Goal: Task Accomplishment & Management: Manage account settings

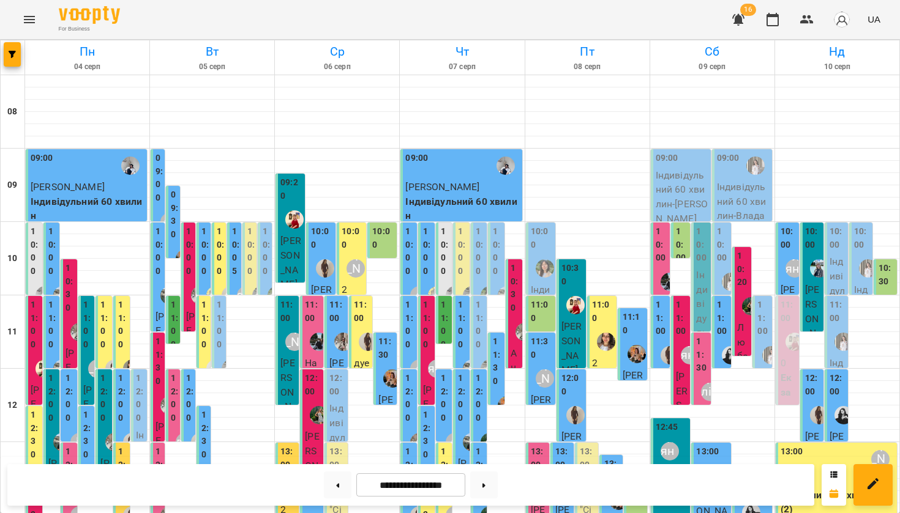
click at [25, 20] on icon "Menu" at bounding box center [29, 19] width 11 height 7
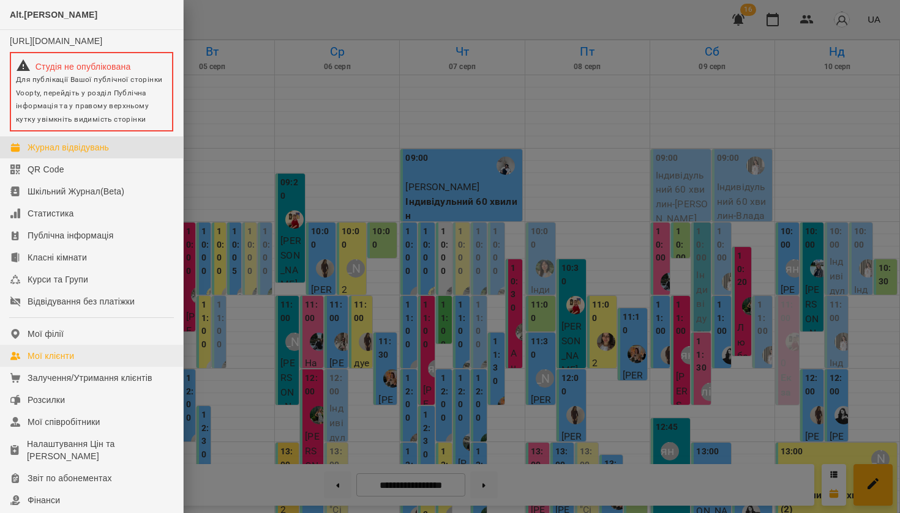
click at [54, 362] on div "Мої клієнти" at bounding box center [51, 356] width 47 height 12
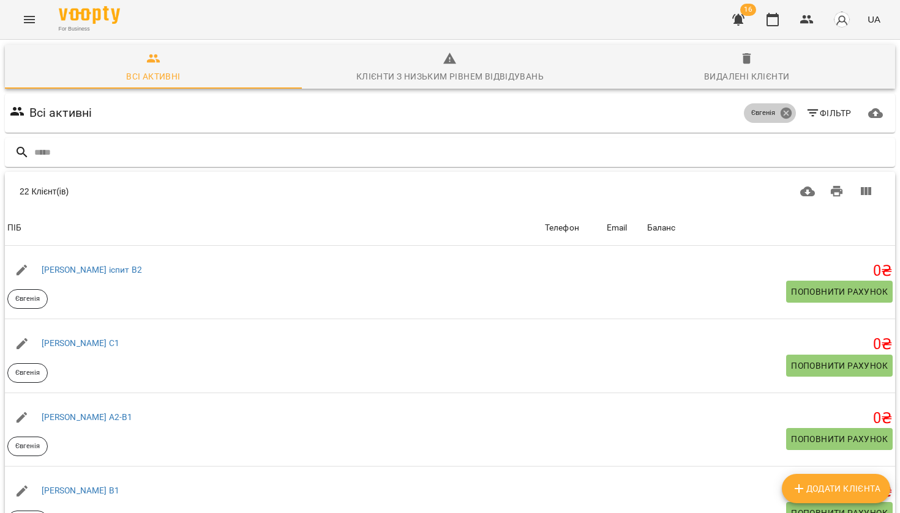
click at [783, 113] on icon at bounding box center [785, 113] width 11 height 11
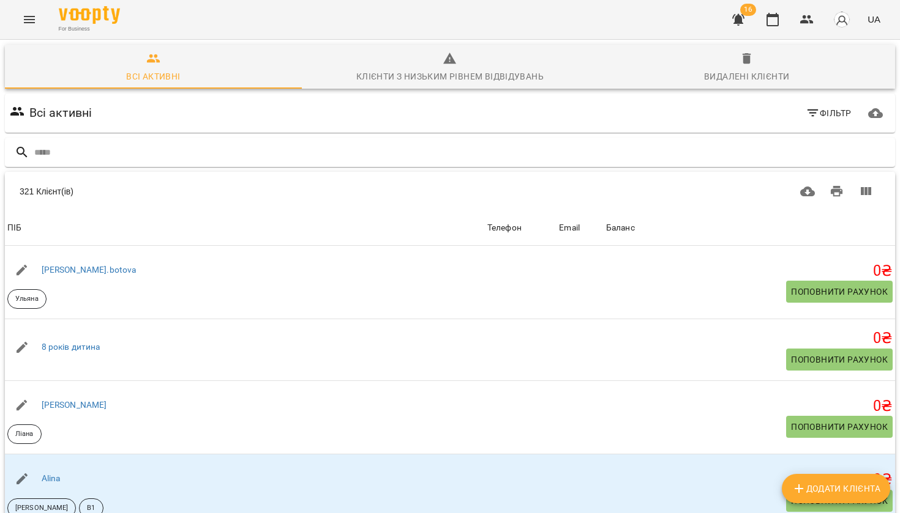
click at [809, 115] on icon "button" at bounding box center [812, 113] width 15 height 15
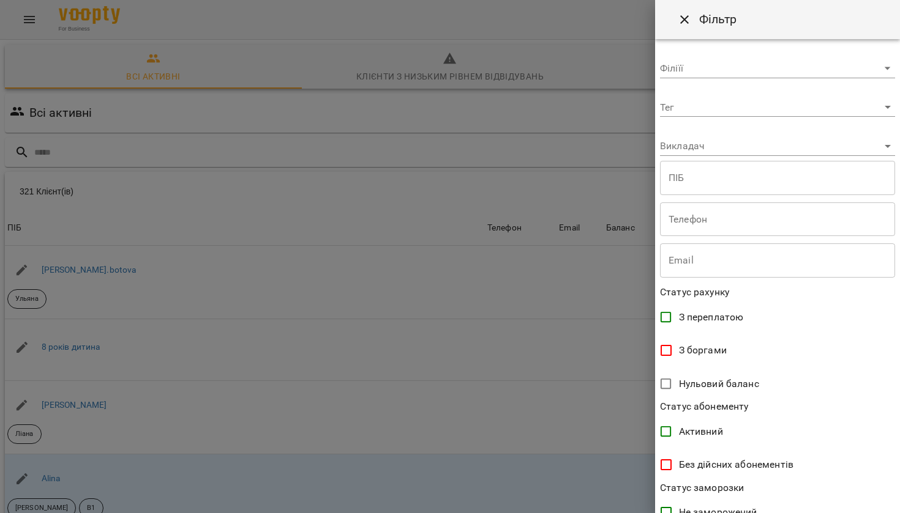
click at [790, 111] on body "For Business 16 UA Всі активні Клієнти з низьким рівнем відвідувань Видалені кл…" at bounding box center [450, 319] width 900 height 639
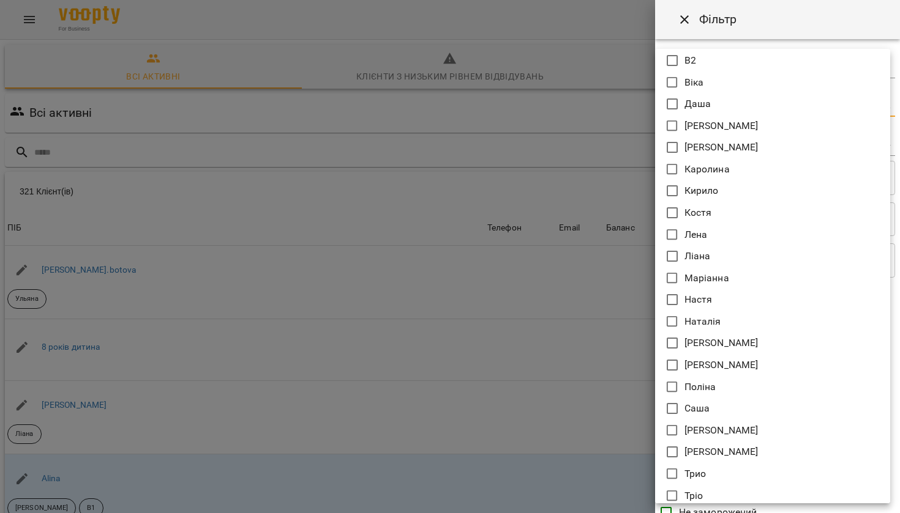
scroll to position [273, 0]
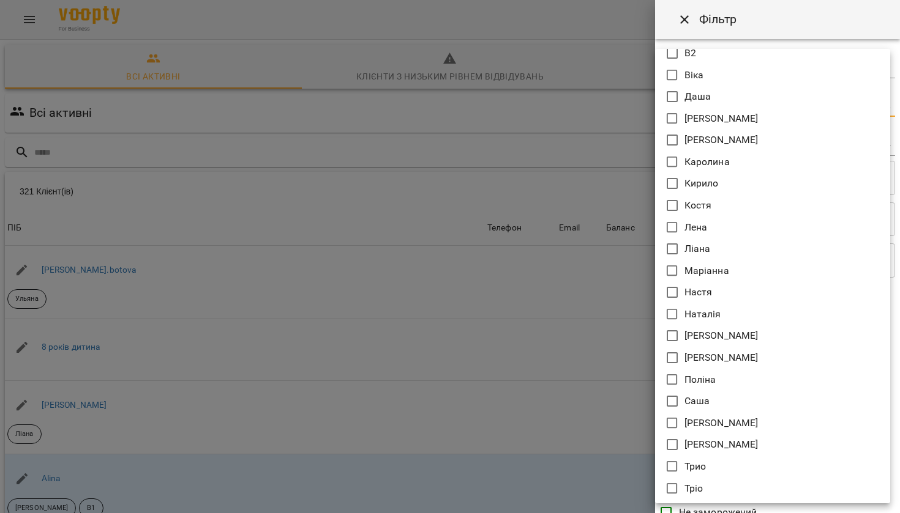
click at [707, 293] on p "Настя" at bounding box center [698, 292] width 28 height 15
type input "*****"
click at [707, 293] on p "Настя" at bounding box center [698, 292] width 28 height 15
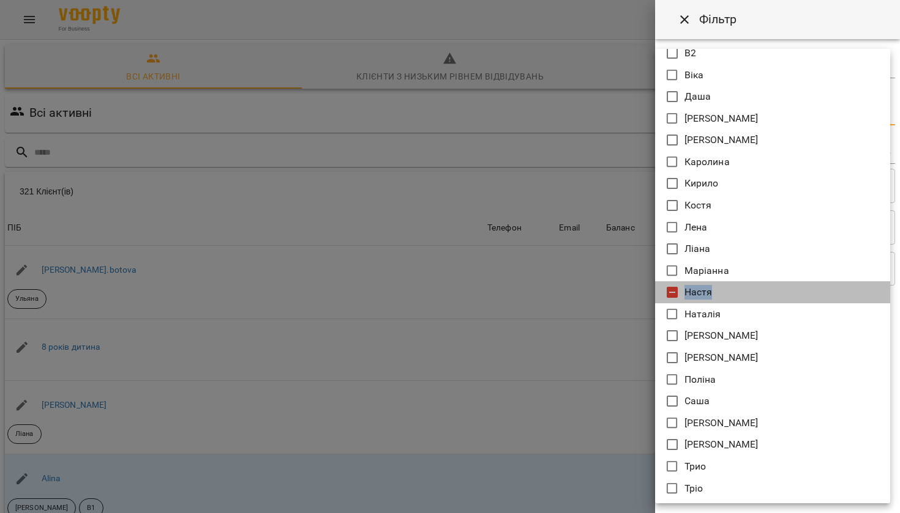
click at [669, 291] on icon at bounding box center [671, 292] width 11 height 11
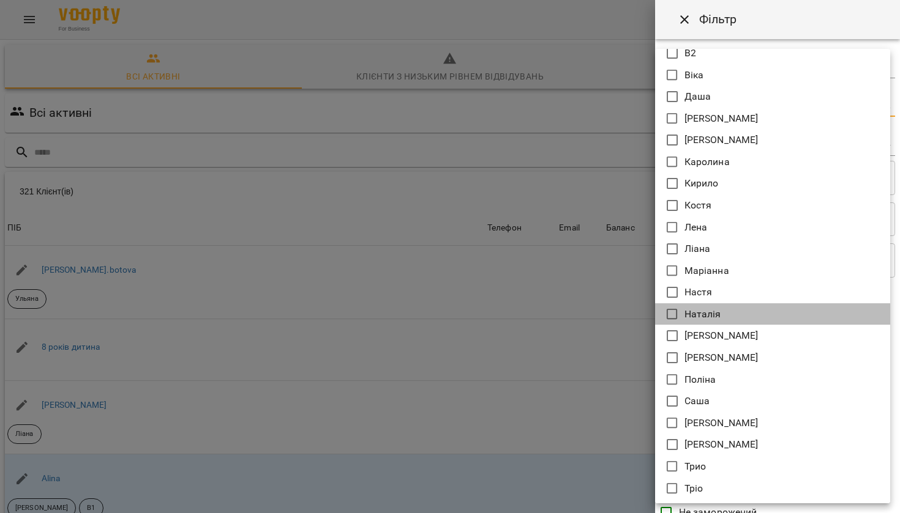
click at [669, 316] on icon at bounding box center [672, 314] width 15 height 15
type input "*******"
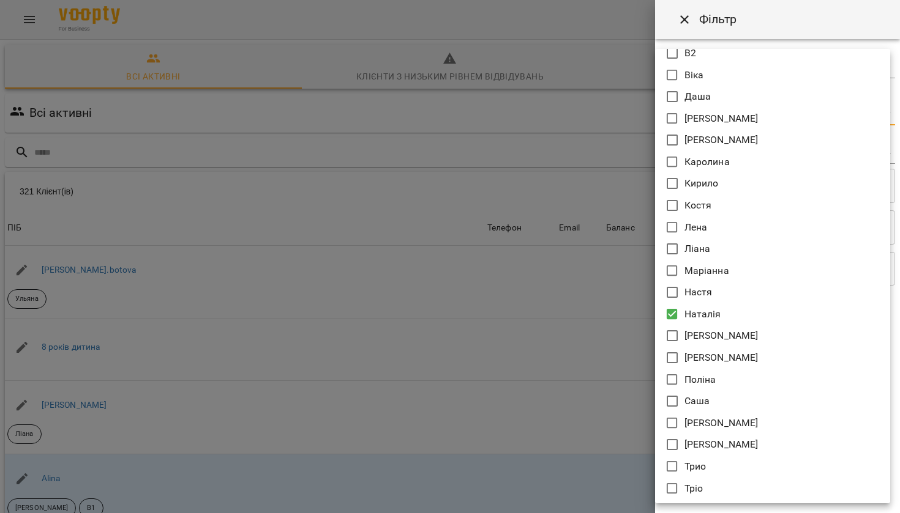
click at [709, 509] on div at bounding box center [450, 256] width 900 height 513
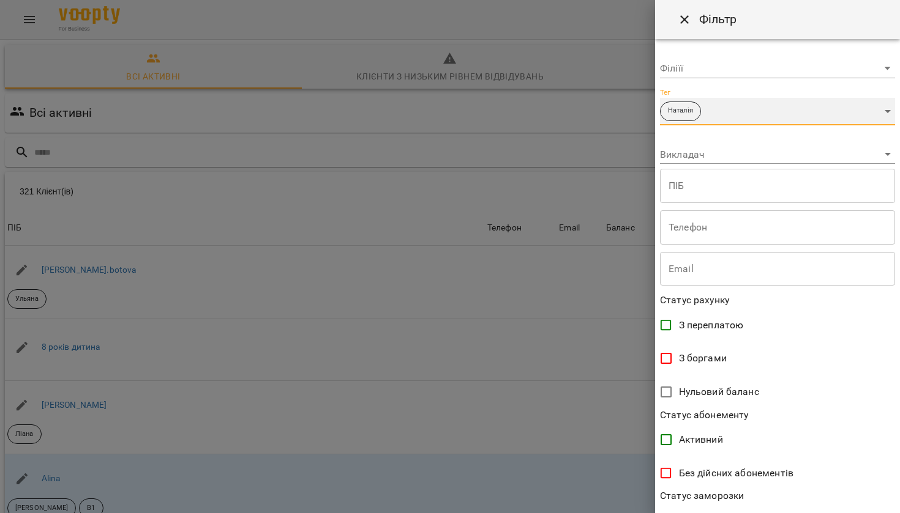
scroll to position [175, 0]
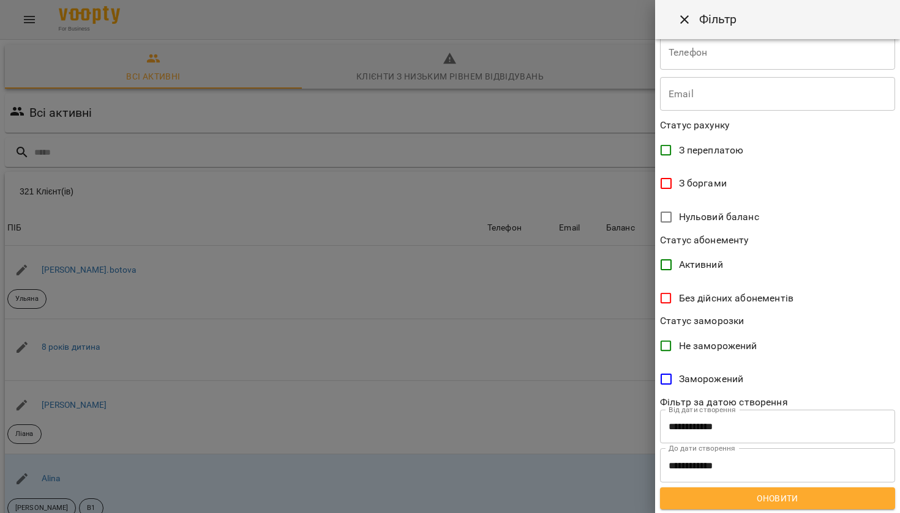
click at [717, 501] on span "Оновити" at bounding box center [776, 498] width 215 height 15
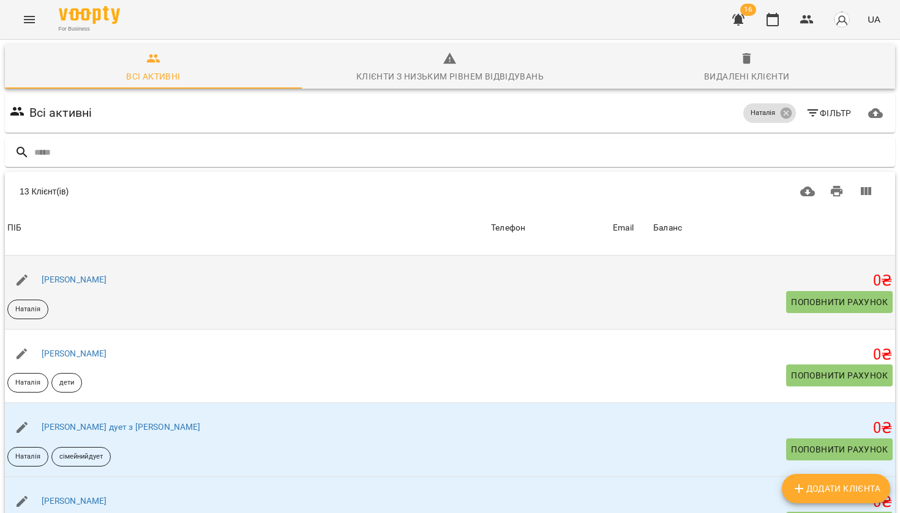
scroll to position [581, 0]
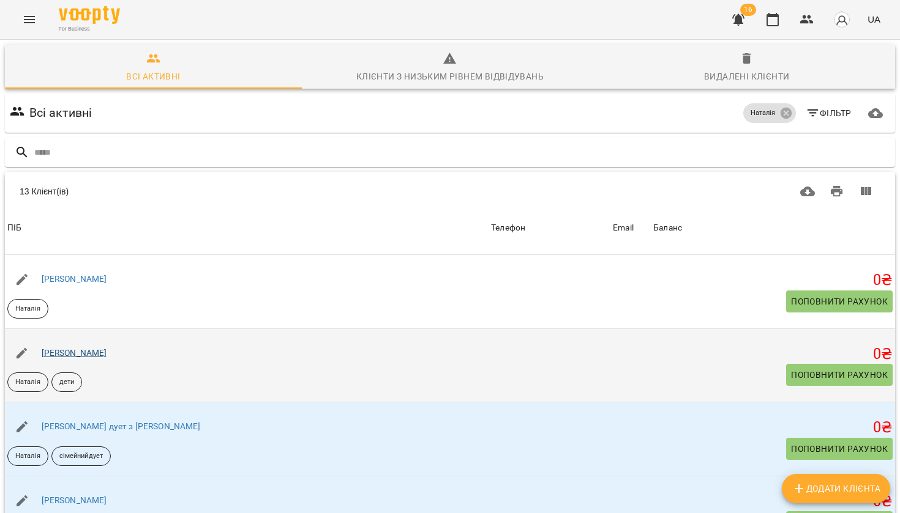
click at [51, 354] on link "[PERSON_NAME]" at bounding box center [74, 353] width 65 height 10
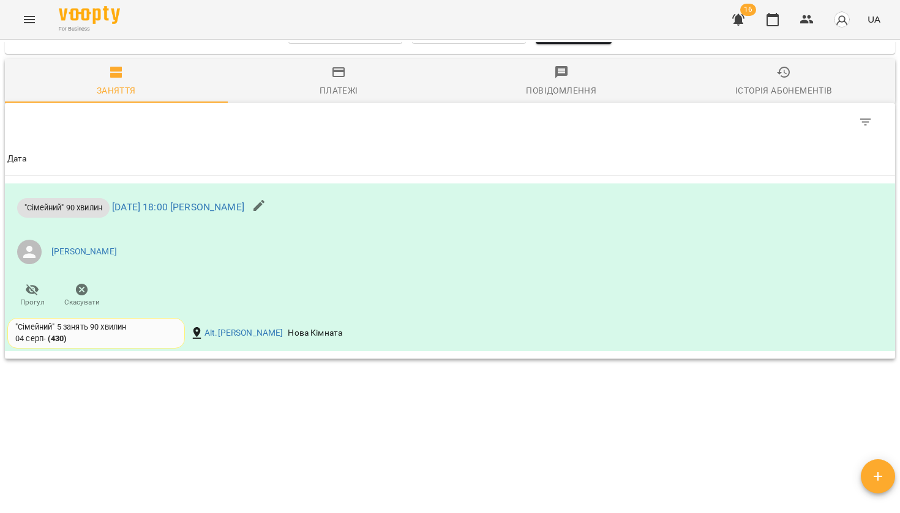
scroll to position [724, 0]
click at [170, 202] on link "[DATE] 18:00 [PERSON_NAME]" at bounding box center [178, 208] width 132 height 12
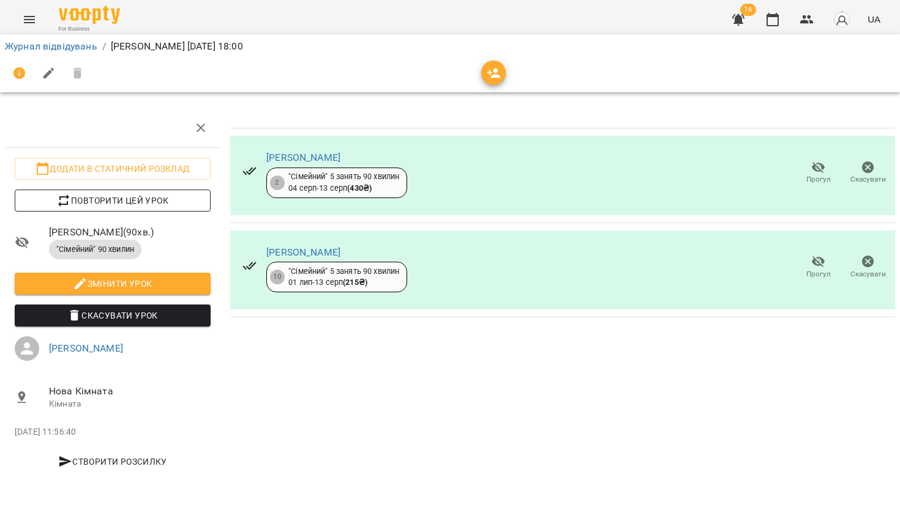
click at [158, 199] on span "Повторити цей урок" at bounding box center [112, 200] width 176 height 15
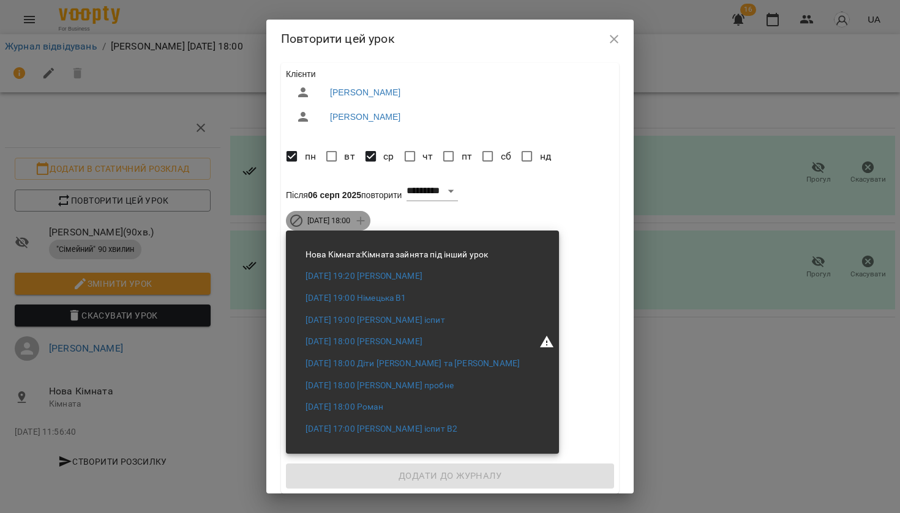
click at [318, 223] on span "[DATE] 18:00" at bounding box center [329, 220] width 58 height 11
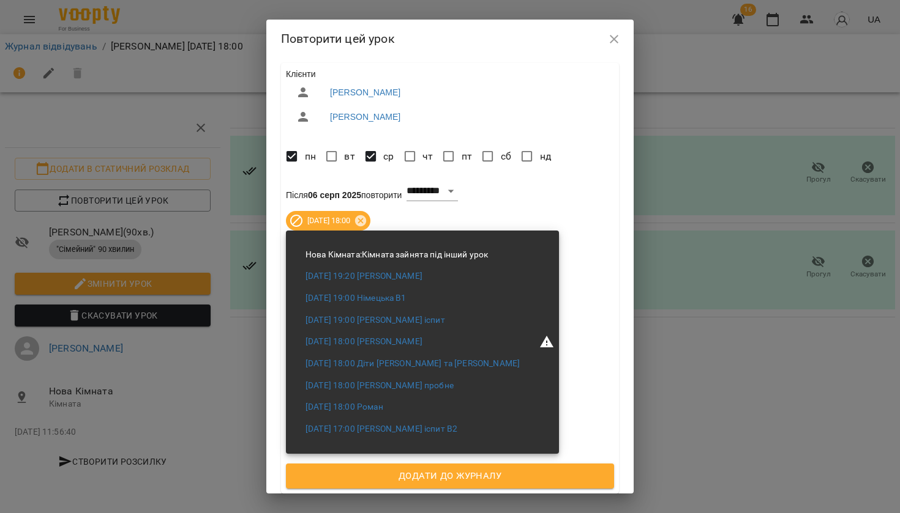
click at [417, 487] on div "Додати до журналу" at bounding box center [450, 476] width 338 height 35
click at [417, 479] on span "Додати до журналу" at bounding box center [449, 477] width 301 height 16
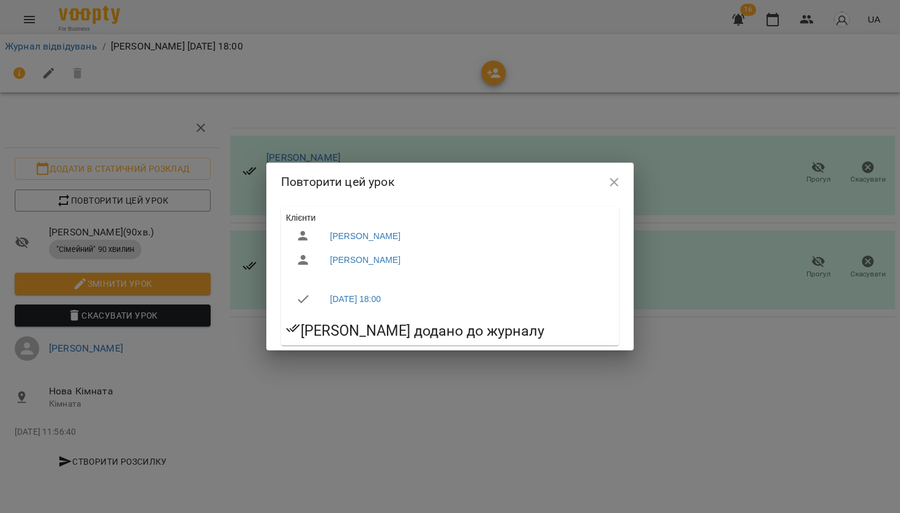
click at [608, 188] on icon "button" at bounding box center [613, 182] width 15 height 15
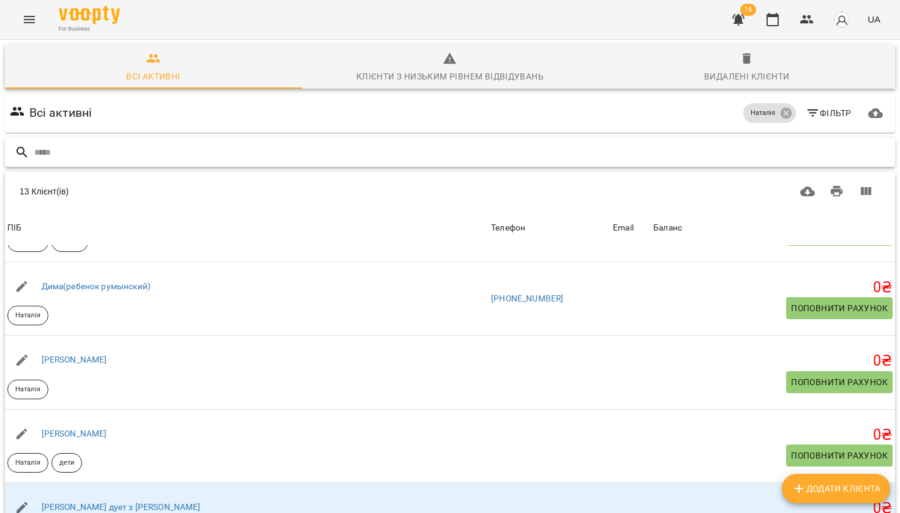
scroll to position [543, 0]
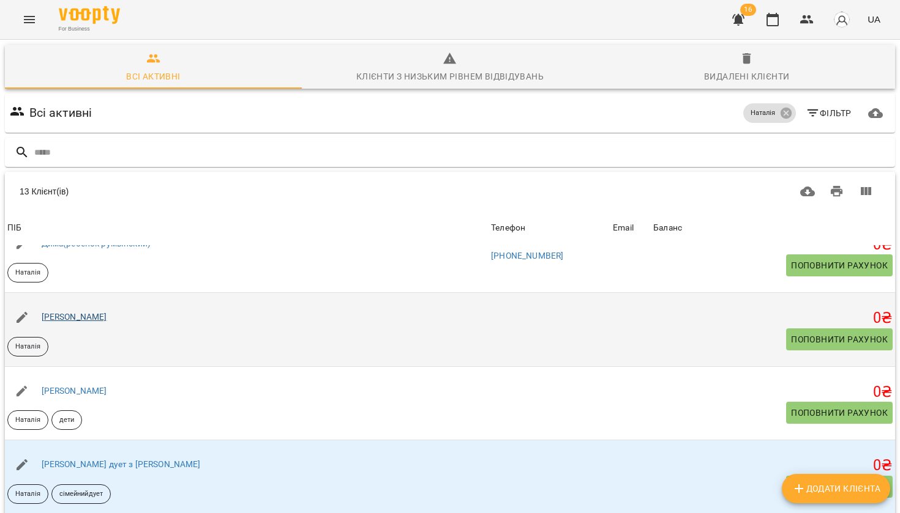
click at [59, 320] on link "[PERSON_NAME]" at bounding box center [74, 317] width 65 height 10
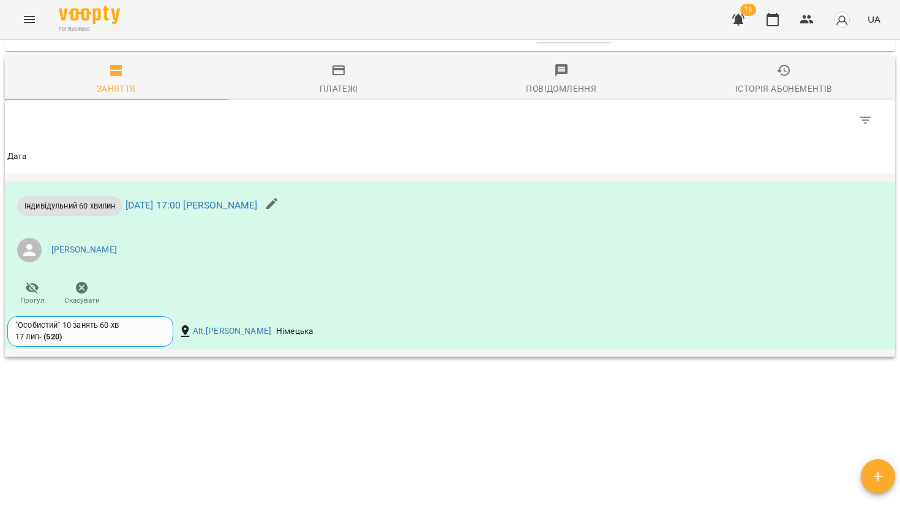
scroll to position [765, 0]
click at [230, 203] on link "[DATE] 17:00 [PERSON_NAME]" at bounding box center [191, 205] width 132 height 12
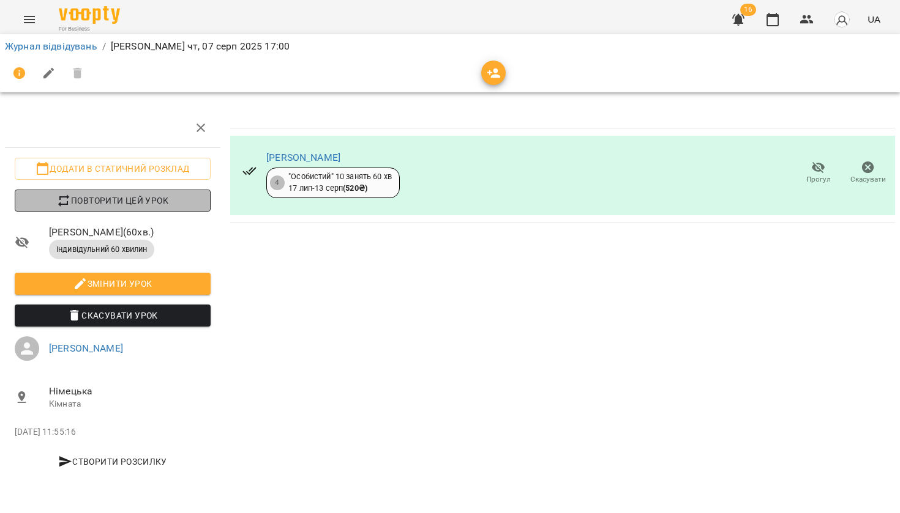
click at [147, 205] on span "Повторити цей урок" at bounding box center [112, 200] width 176 height 15
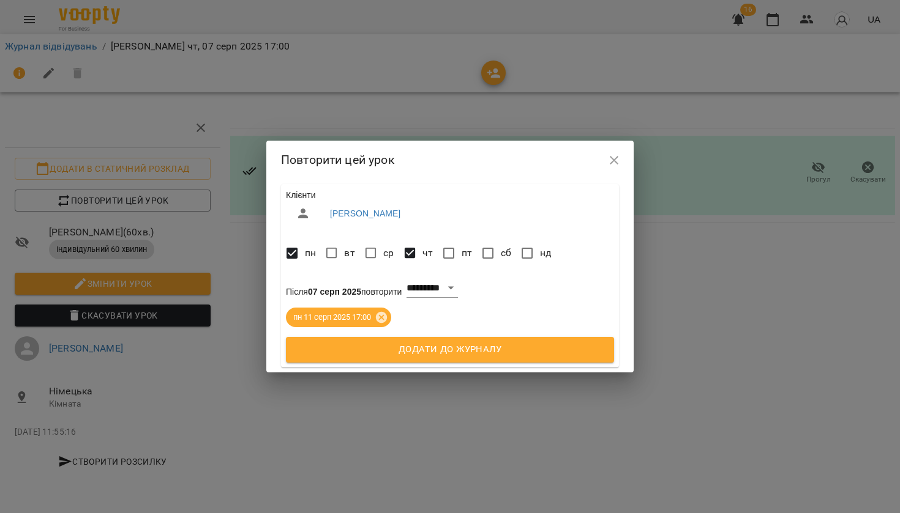
click at [365, 348] on span "Додати до журналу" at bounding box center [449, 350] width 301 height 16
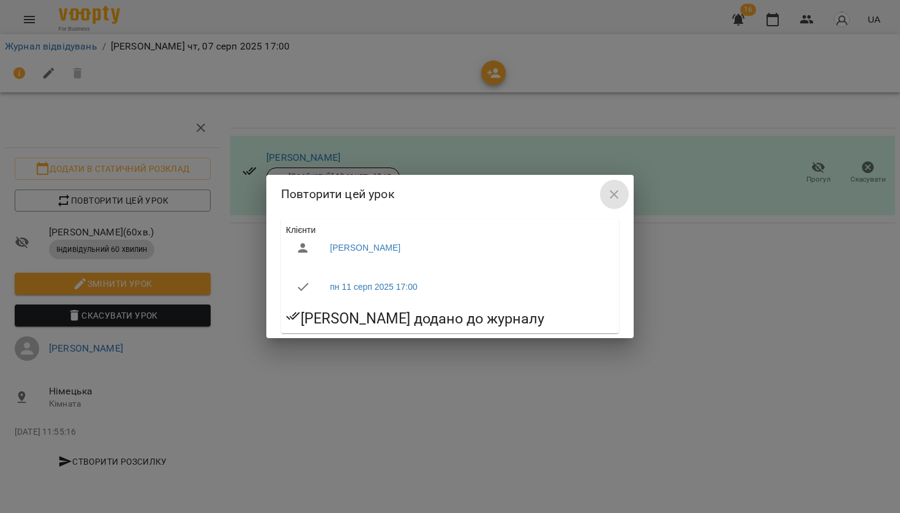
click at [606, 192] on icon "button" at bounding box center [613, 194] width 15 height 15
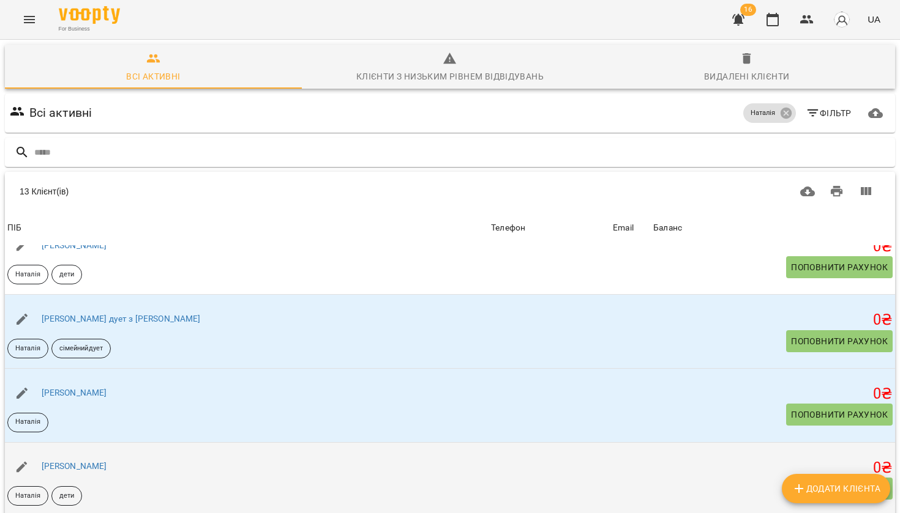
scroll to position [44, 0]
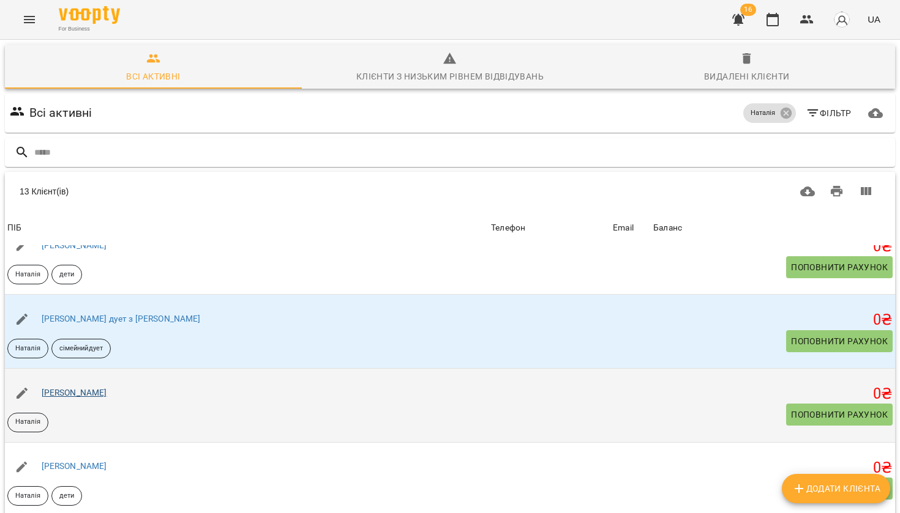
click at [80, 388] on link "[PERSON_NAME]" at bounding box center [74, 393] width 65 height 10
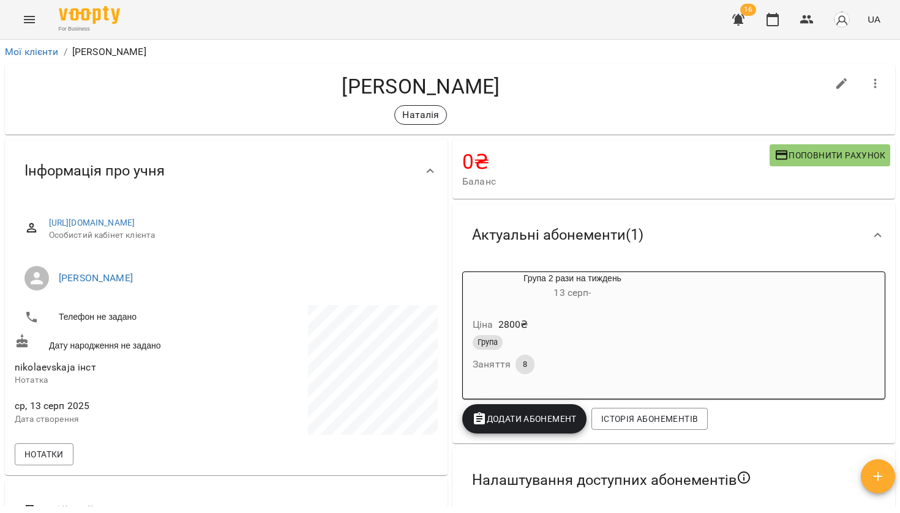
click at [877, 94] on button "button" at bounding box center [874, 83] width 29 height 29
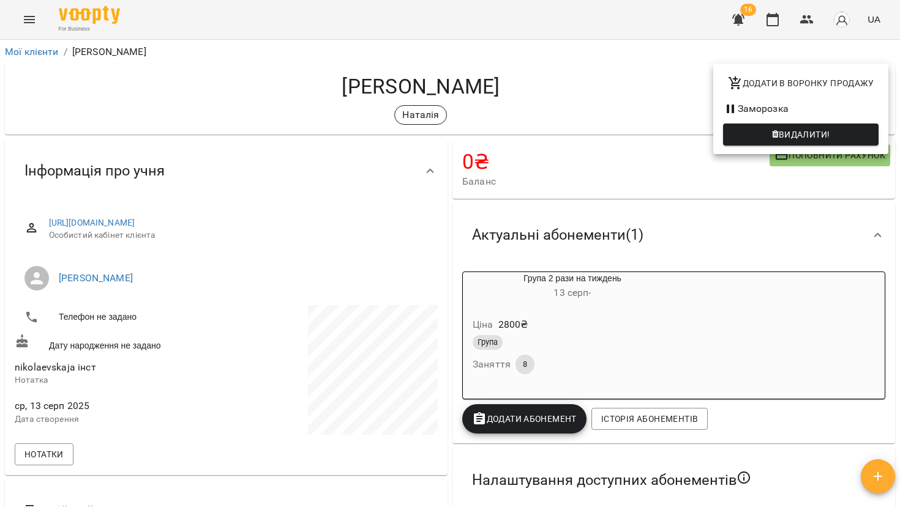
click at [666, 98] on div at bounding box center [450, 256] width 900 height 513
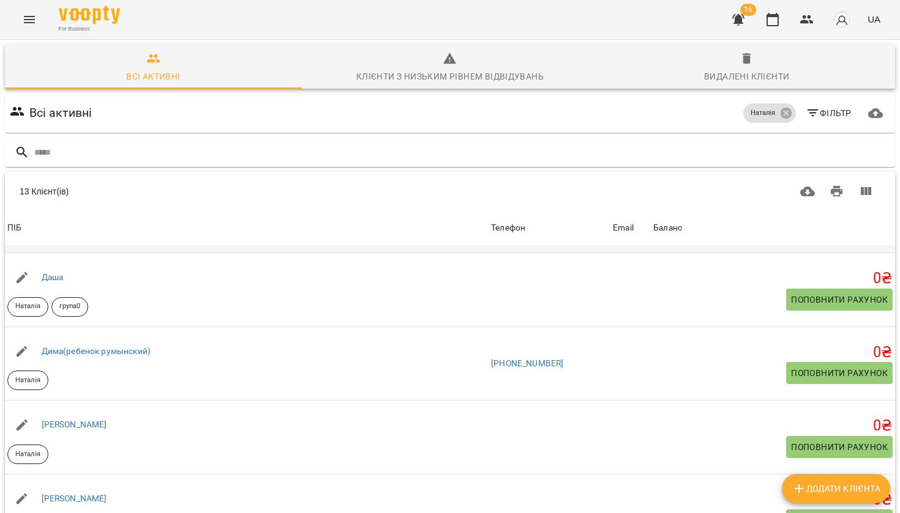
scroll to position [477, 0]
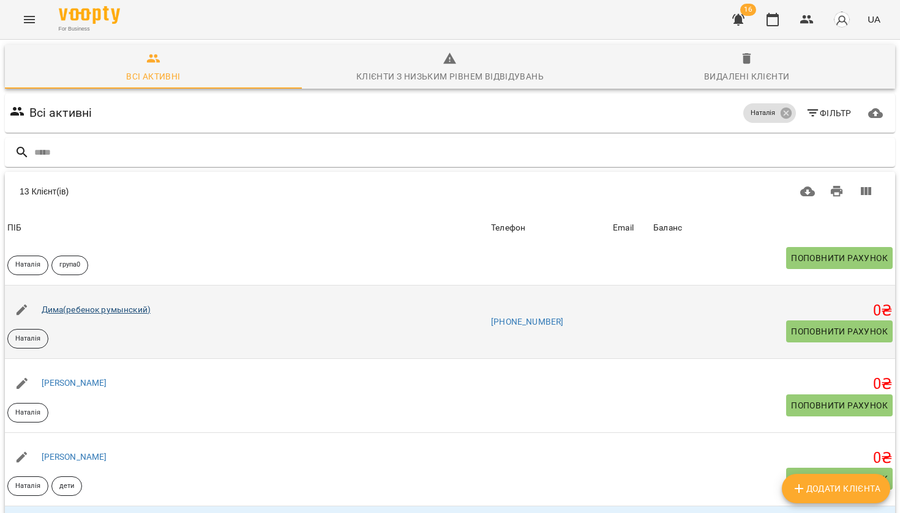
click at [115, 311] on link "Дима(ребенок румынский)" at bounding box center [96, 310] width 109 height 10
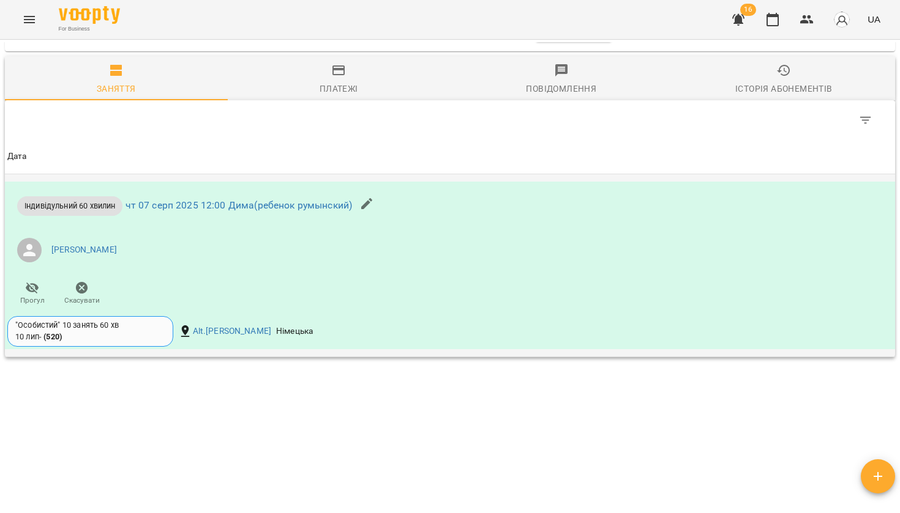
scroll to position [765, 0]
click at [261, 209] on link "чт 07 серп 2025 12:00 Дима(ребенок румынский)" at bounding box center [238, 205] width 227 height 12
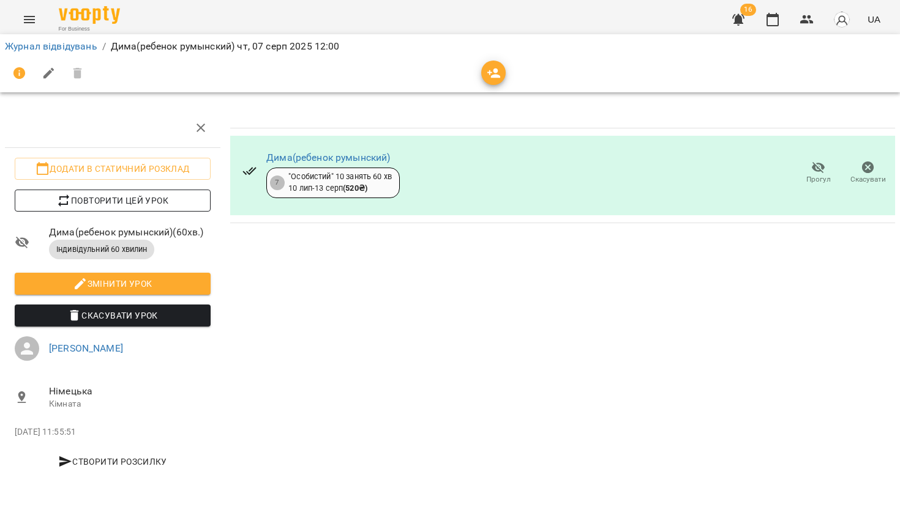
click at [144, 195] on span "Повторити цей урок" at bounding box center [112, 200] width 176 height 15
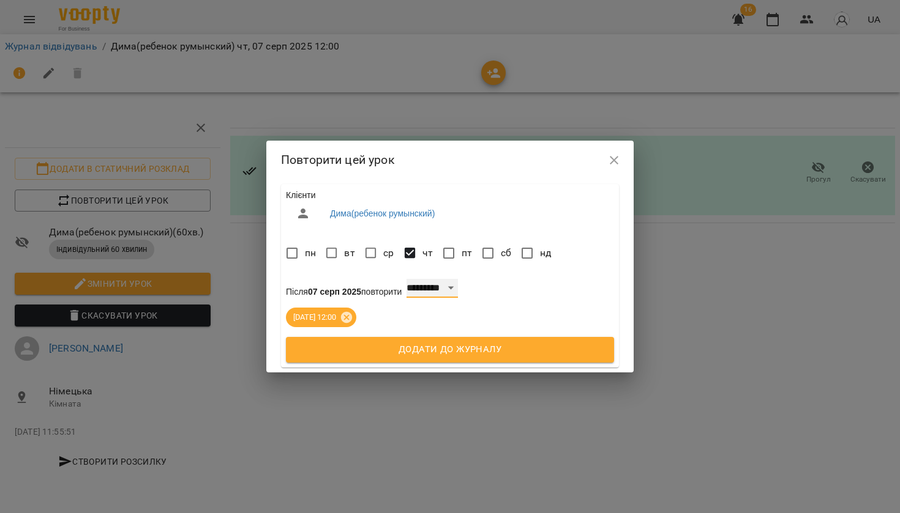
select select "*"
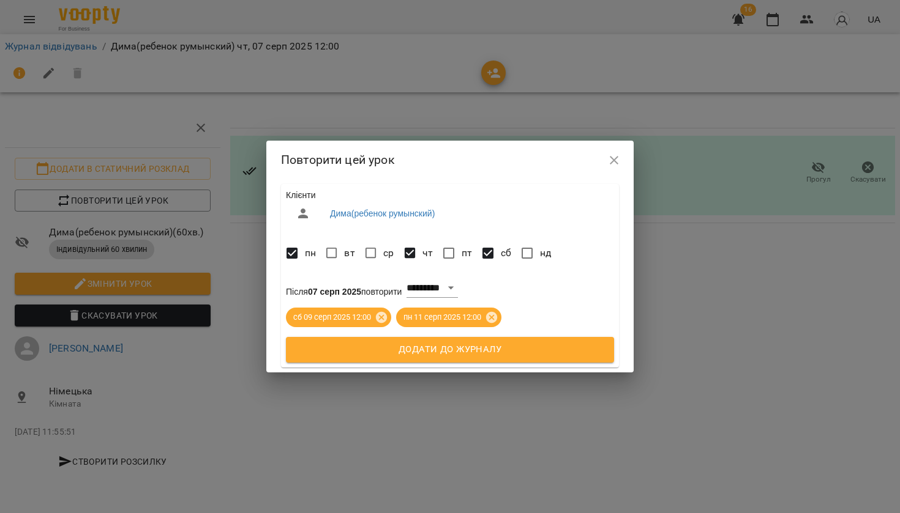
click at [400, 343] on span "Додати до журналу" at bounding box center [449, 350] width 301 height 16
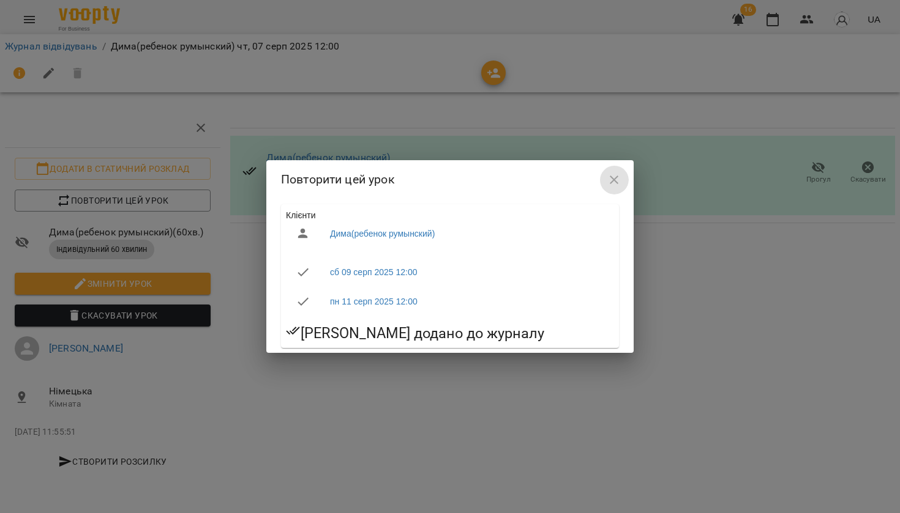
click at [613, 176] on icon "button" at bounding box center [613, 180] width 15 height 15
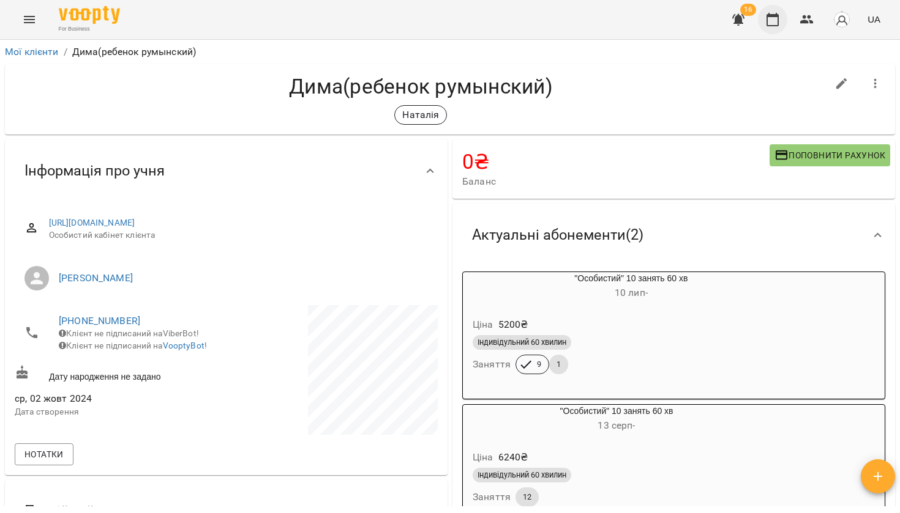
click at [773, 27] on button "button" at bounding box center [772, 19] width 29 height 29
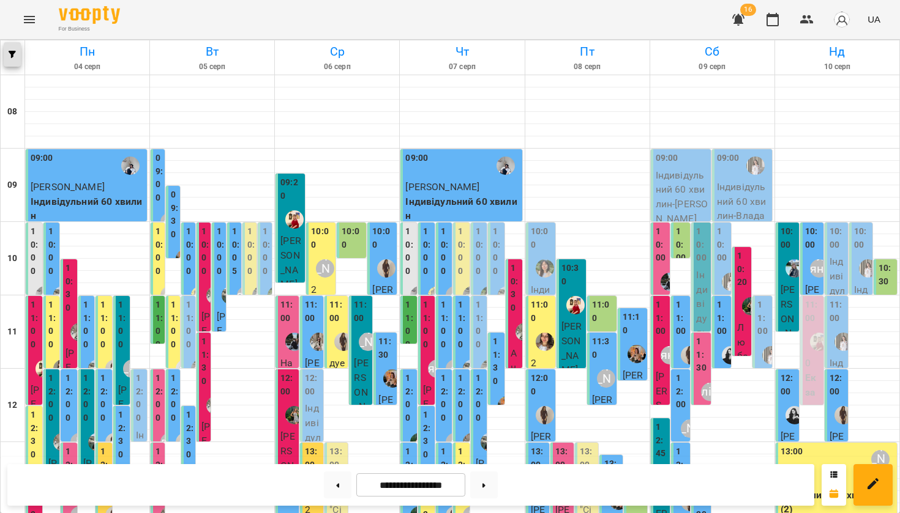
click at [6, 52] on span "button" at bounding box center [12, 54] width 17 height 7
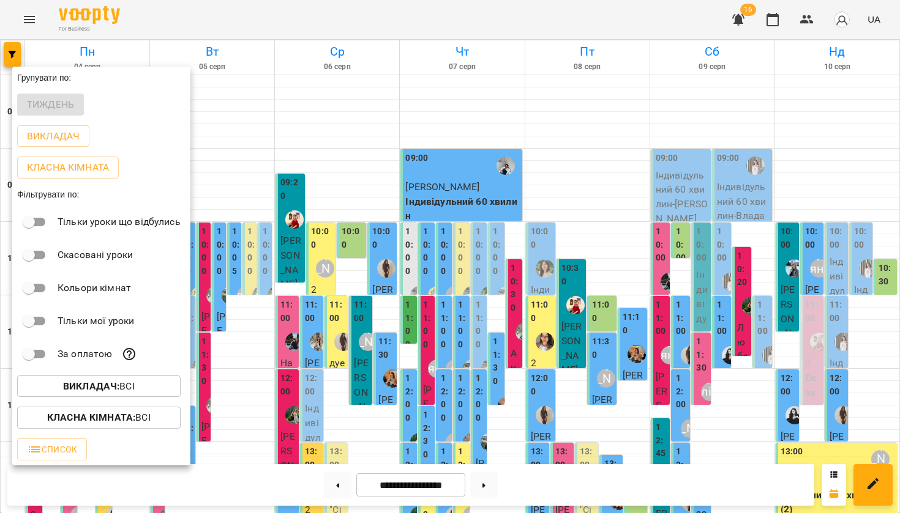
click at [128, 389] on p "Викладач : Всі" at bounding box center [99, 386] width 72 height 15
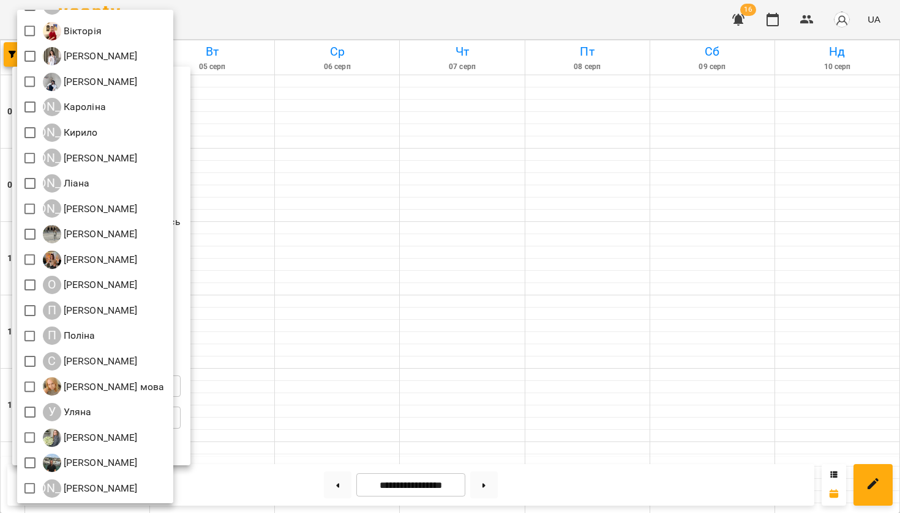
scroll to position [297, 0]
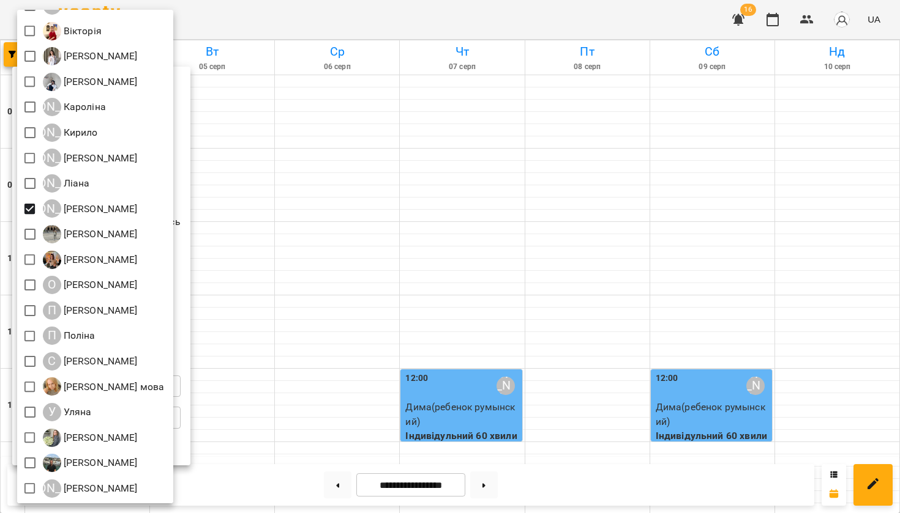
click at [300, 181] on div at bounding box center [450, 256] width 900 height 513
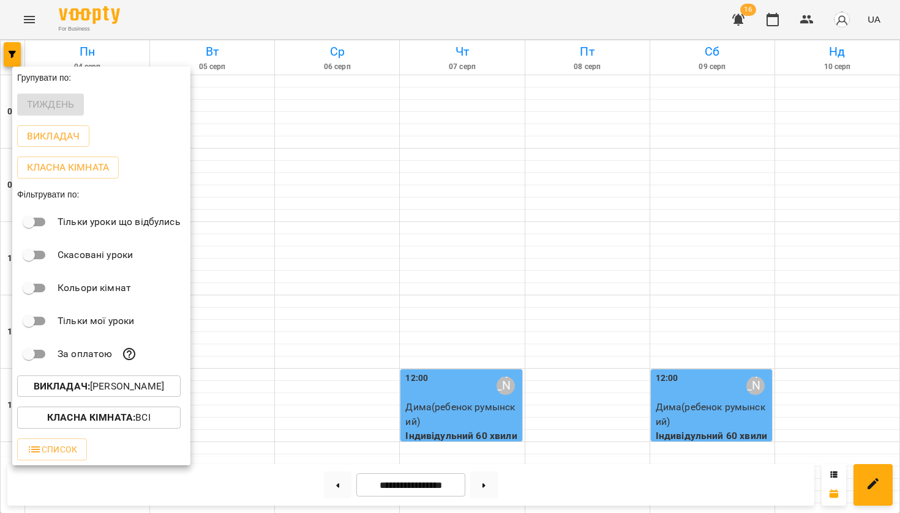
click at [300, 181] on div at bounding box center [450, 256] width 900 height 513
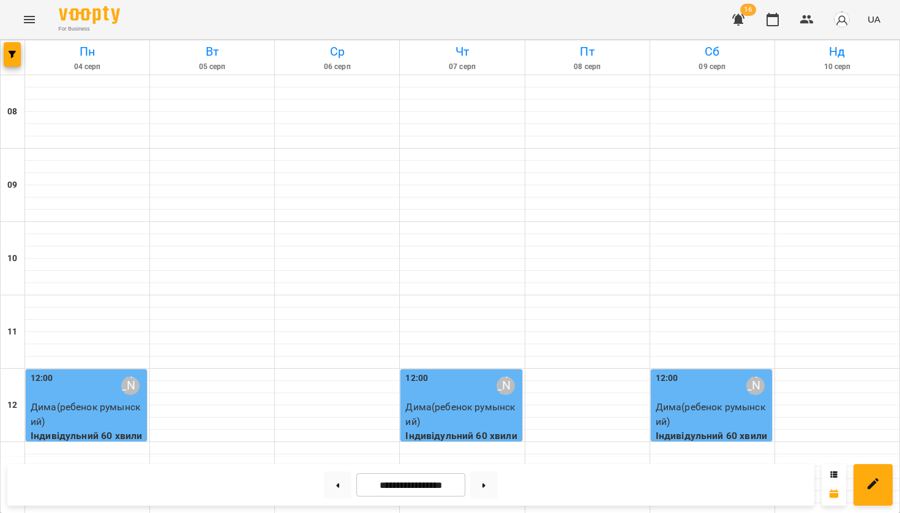
scroll to position [647, 0]
click at [485, 484] on icon at bounding box center [483, 485] width 3 height 5
type input "**********"
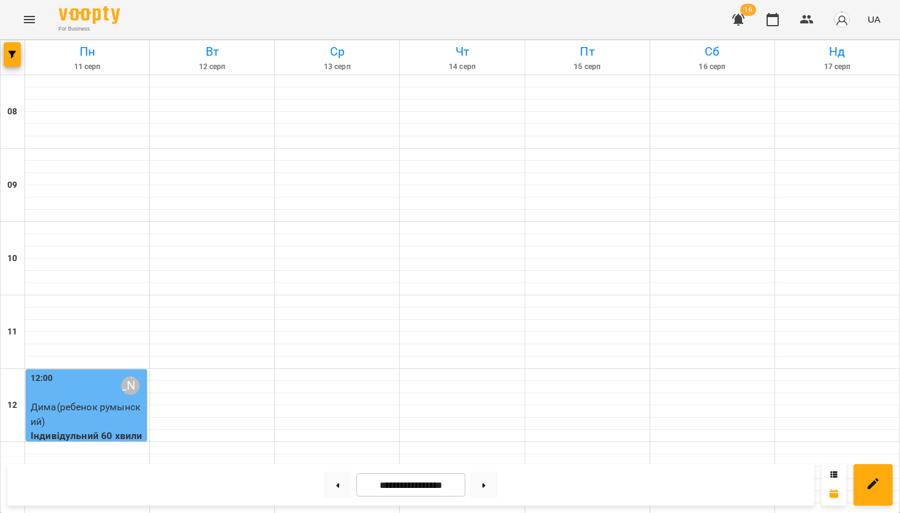
scroll to position [718, 0]
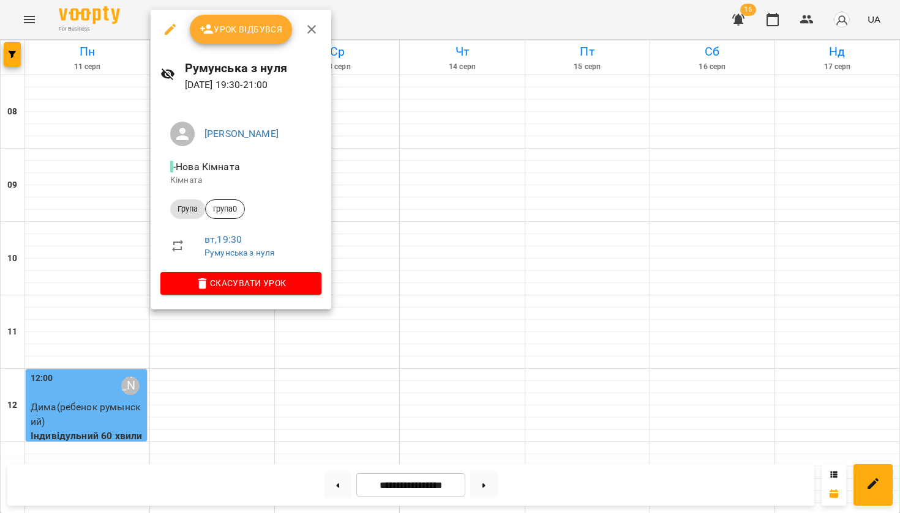
click at [250, 26] on span "Урок відбувся" at bounding box center [240, 29] width 83 height 15
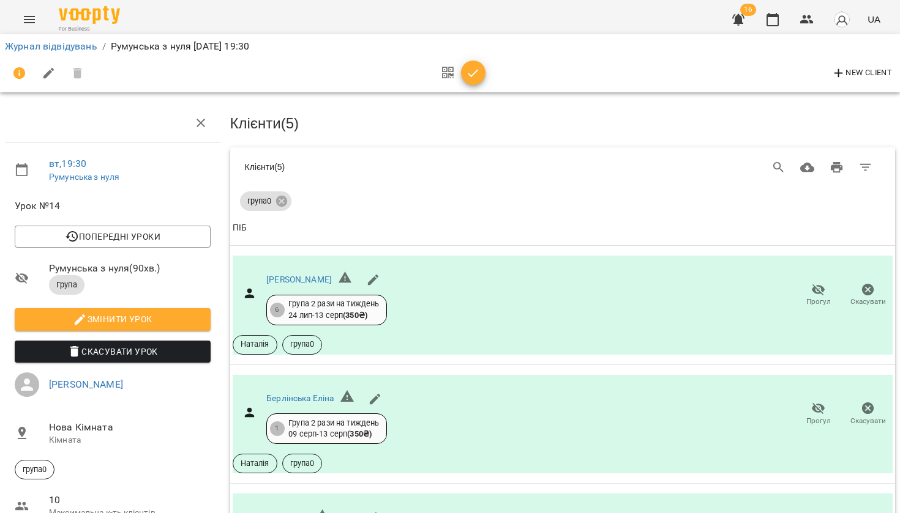
scroll to position [13, 0]
click at [468, 78] on icon "button" at bounding box center [473, 73] width 15 height 15
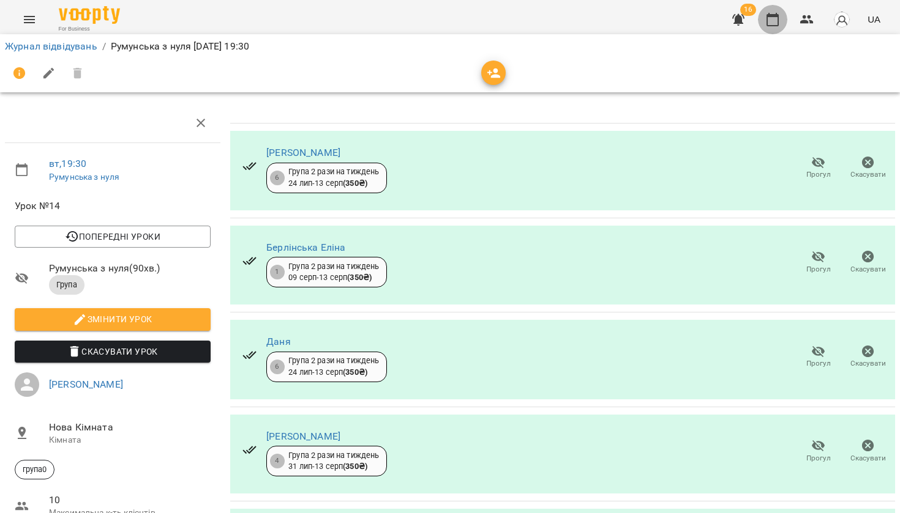
click at [772, 23] on icon "button" at bounding box center [772, 19] width 15 height 15
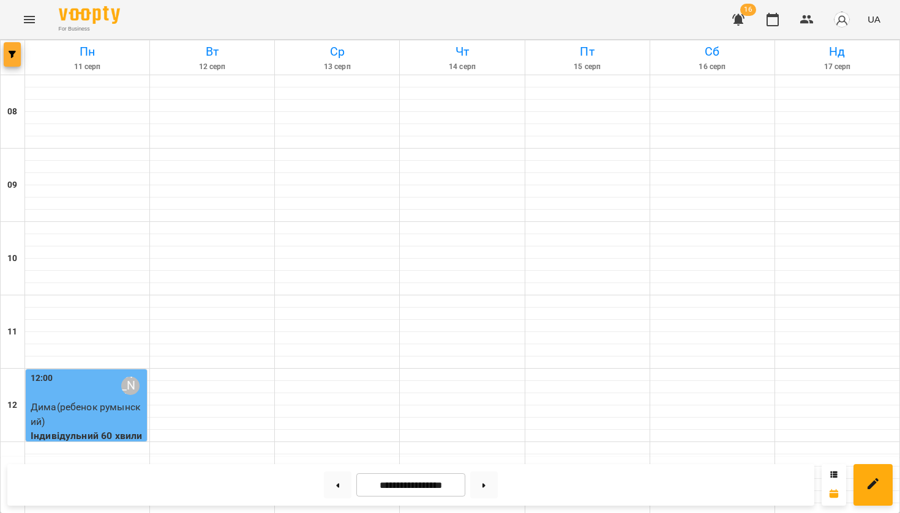
click at [17, 43] on button "button" at bounding box center [12, 54] width 17 height 24
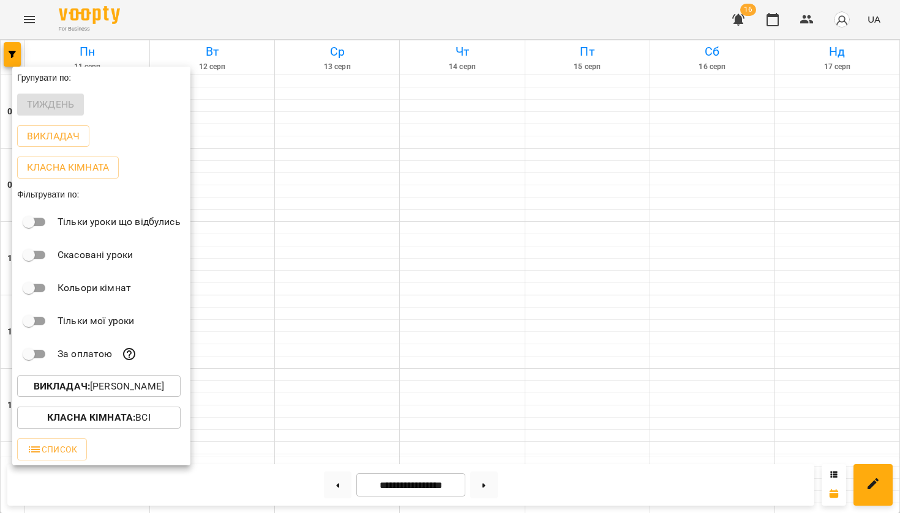
click at [78, 384] on b "Викладач :" at bounding box center [62, 387] width 56 height 12
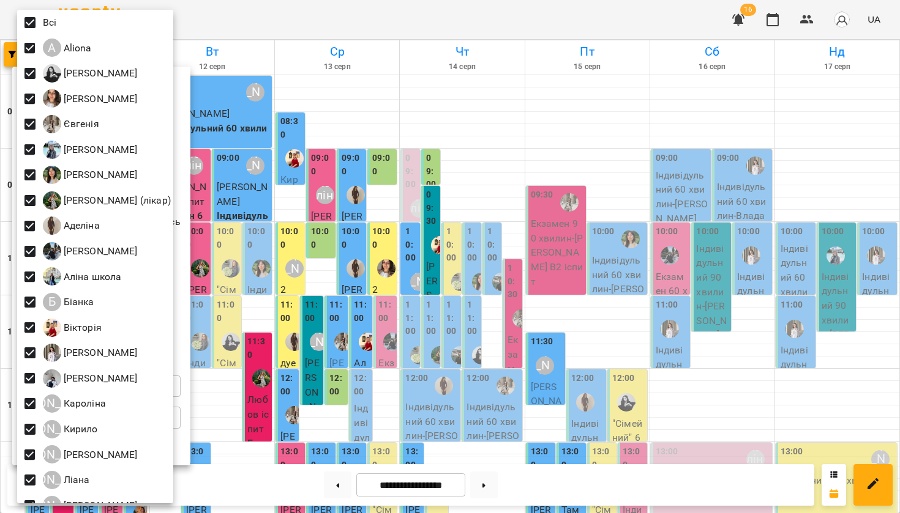
click at [321, 19] on div at bounding box center [450, 256] width 900 height 513
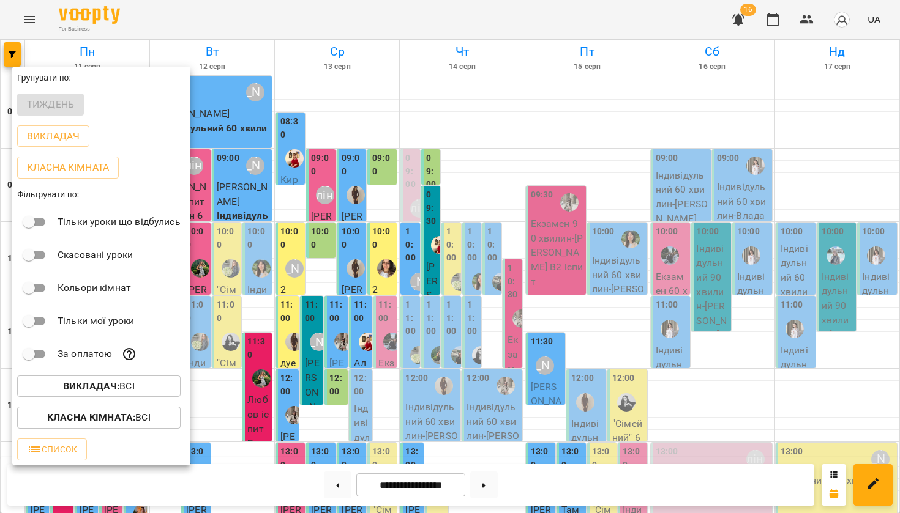
click at [532, 21] on div at bounding box center [450, 256] width 900 height 513
